Goal: Task Accomplishment & Management: Use online tool/utility

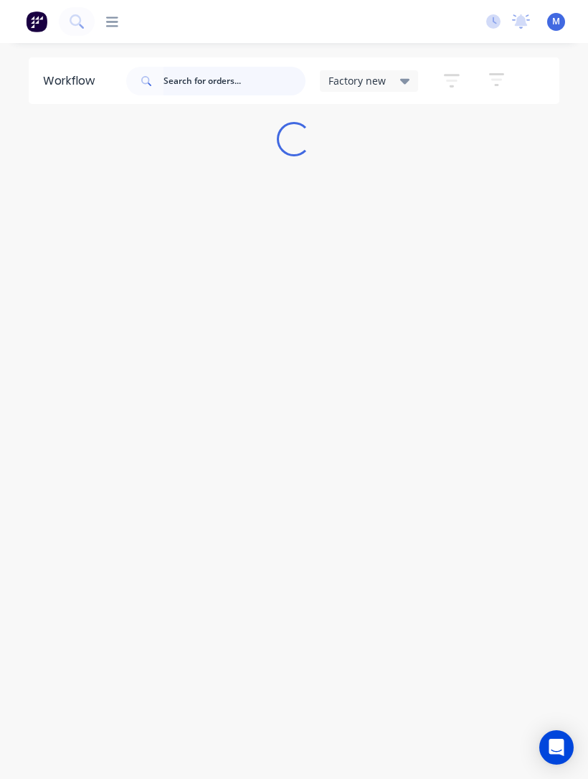
click at [208, 73] on input "text" at bounding box center [235, 81] width 142 height 29
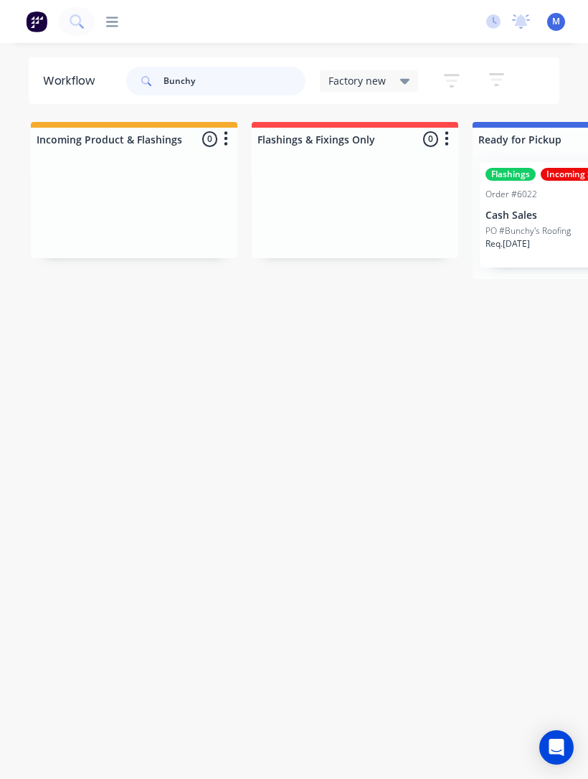
type input "Bunchy"
click at [542, 233] on p "PO #Bunchy's Roofing" at bounding box center [528, 230] width 85 height 13
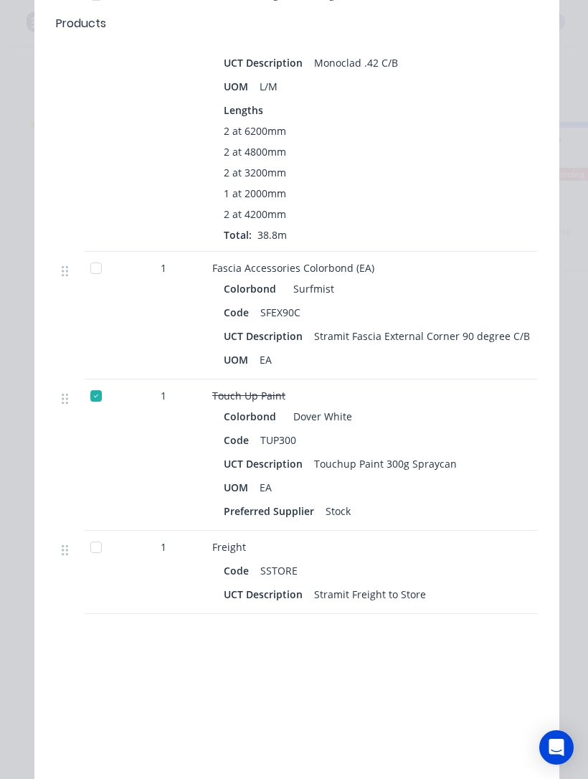
scroll to position [988, 0]
click at [93, 550] on div at bounding box center [96, 548] width 29 height 29
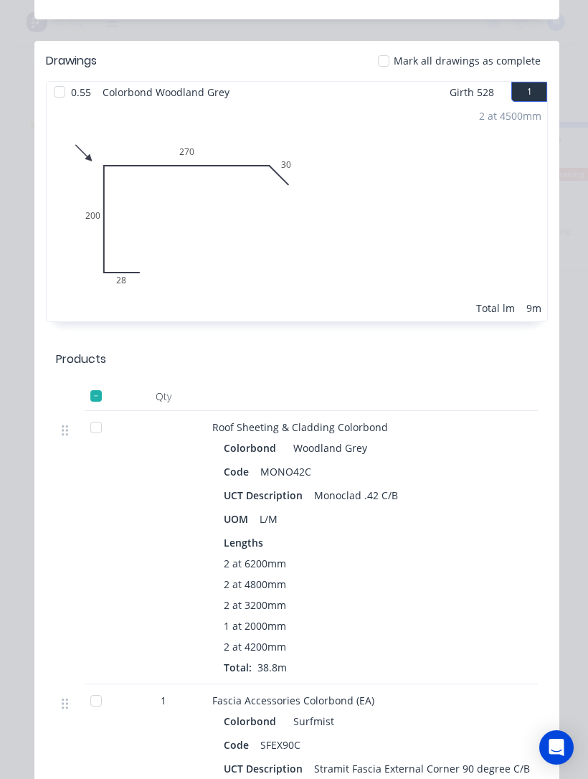
scroll to position [556, 0]
click at [91, 430] on div at bounding box center [96, 428] width 29 height 29
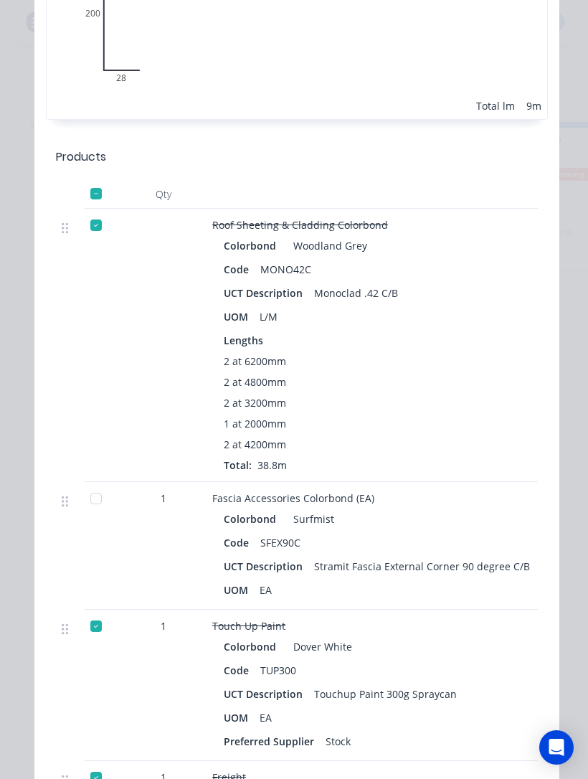
scroll to position [761, 0]
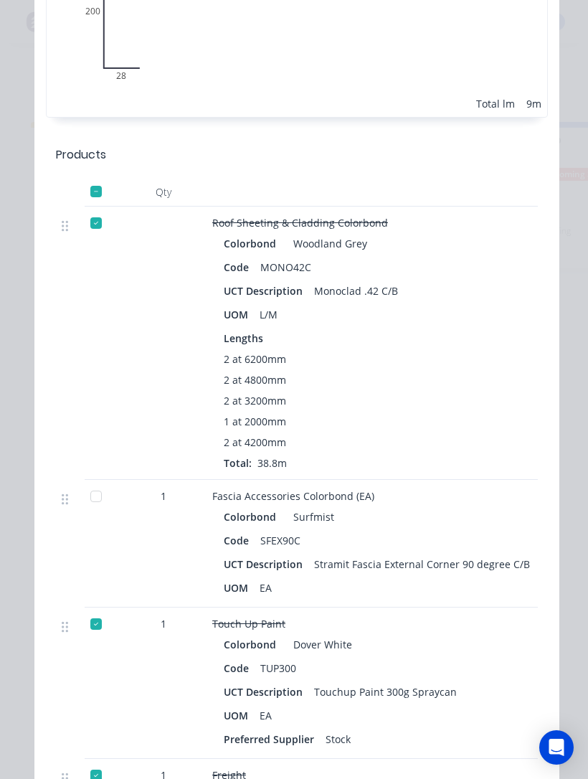
click at [91, 497] on div at bounding box center [96, 496] width 29 height 29
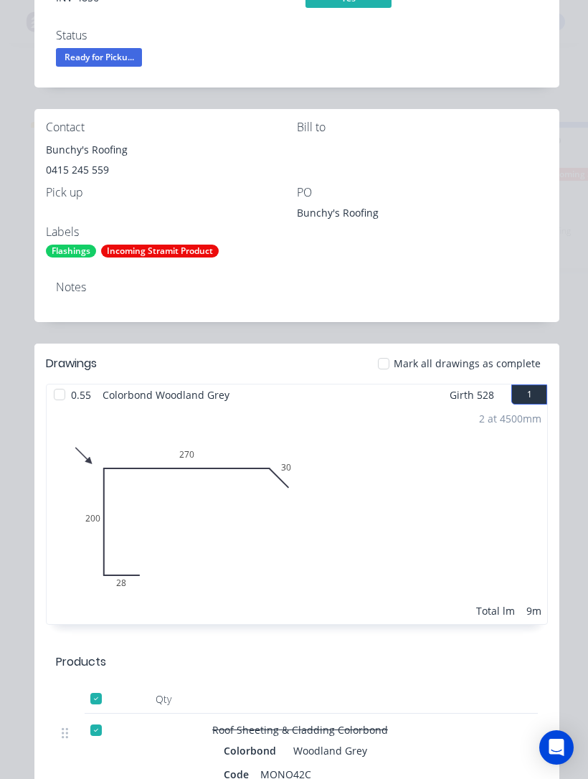
scroll to position [220, 0]
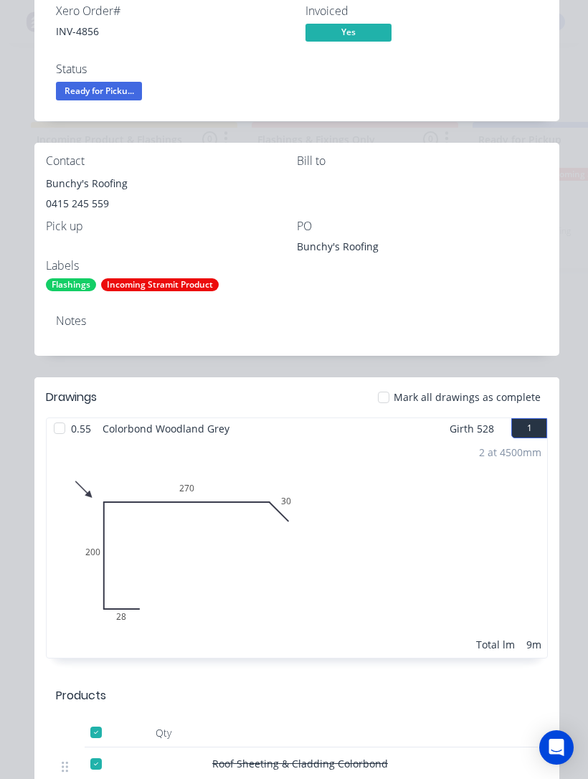
click at [86, 85] on span "Ready for Picku..." at bounding box center [99, 91] width 86 height 18
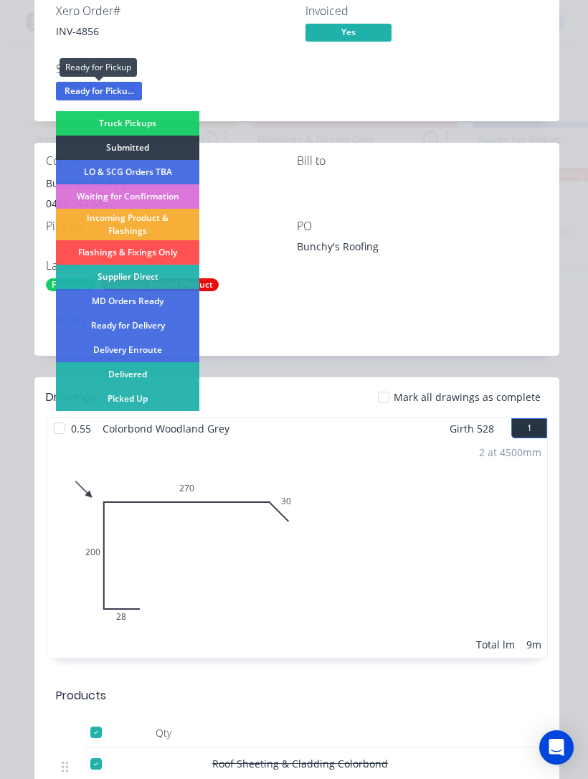
click at [103, 399] on div "Picked Up" at bounding box center [127, 399] width 143 height 24
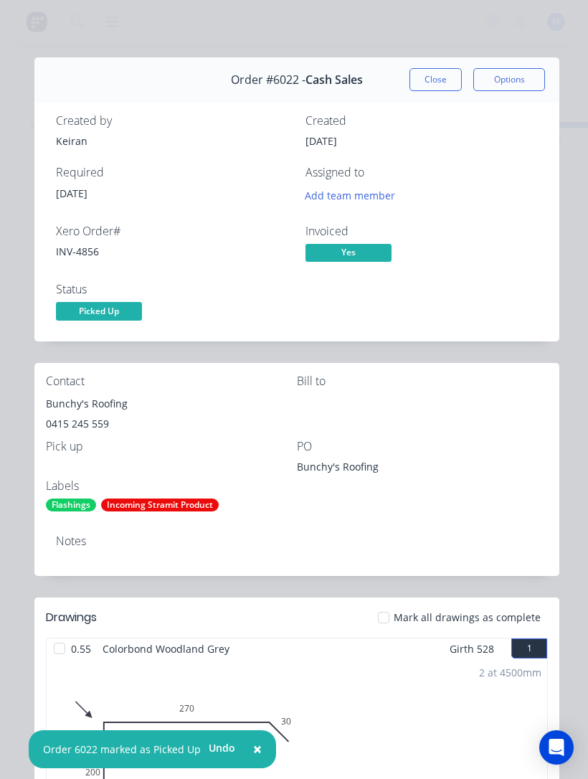
scroll to position [0, 0]
click at [135, 509] on div "Incoming Stramit Product" at bounding box center [160, 504] width 118 height 13
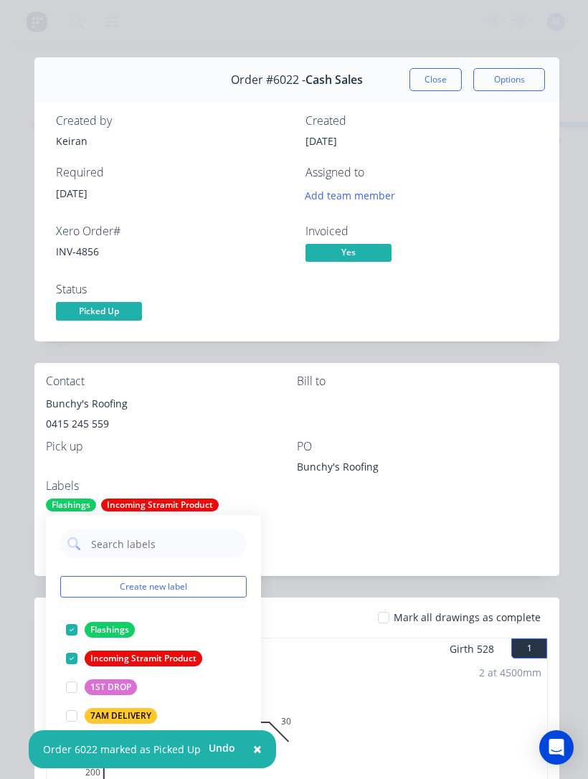
click at [121, 658] on div "Incoming Stramit Product" at bounding box center [144, 659] width 118 height 16
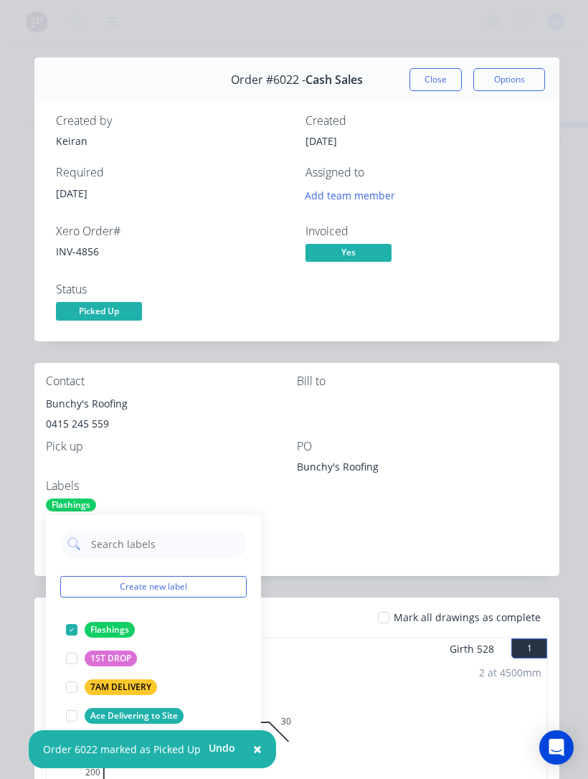
click at [63, 501] on div "Flashings" at bounding box center [71, 504] width 50 height 13
click at [102, 630] on div "Flashings" at bounding box center [110, 630] width 50 height 16
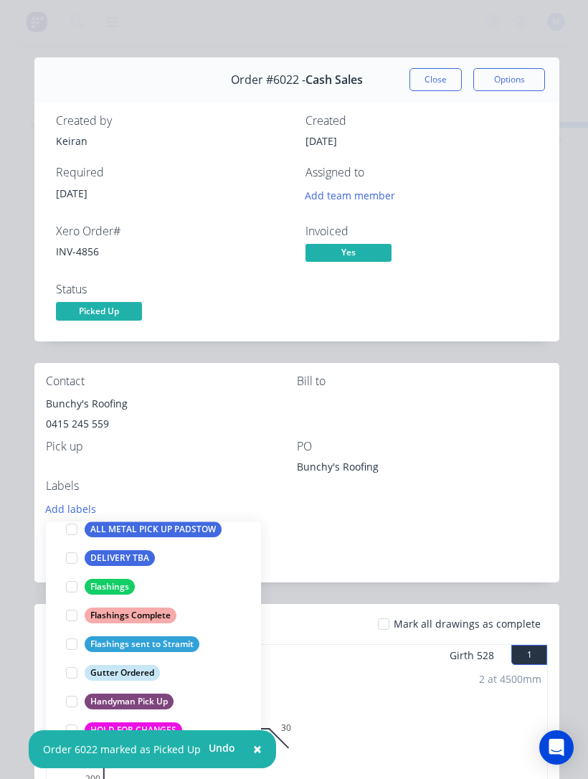
scroll to position [279, 0]
click at [147, 618] on div "Flashings Complete" at bounding box center [131, 616] width 92 height 16
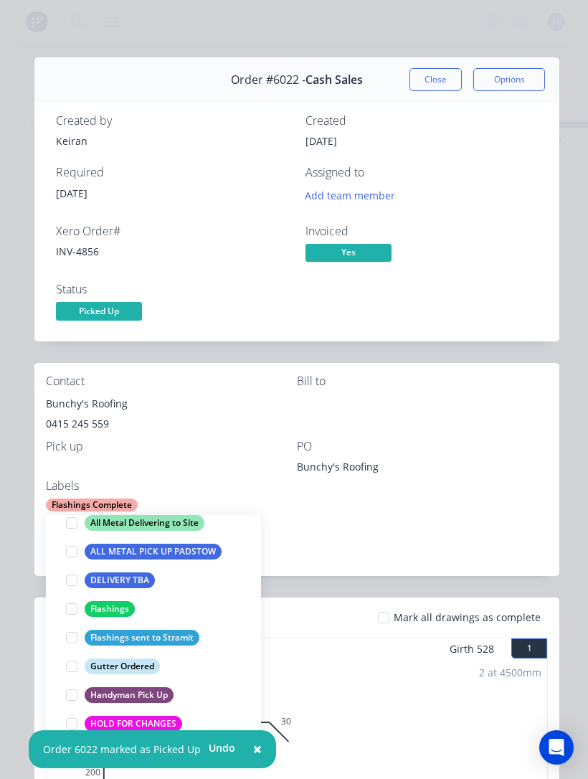
click at [438, 90] on button "Close" at bounding box center [436, 79] width 52 height 23
